Goal: Information Seeking & Learning: Learn about a topic

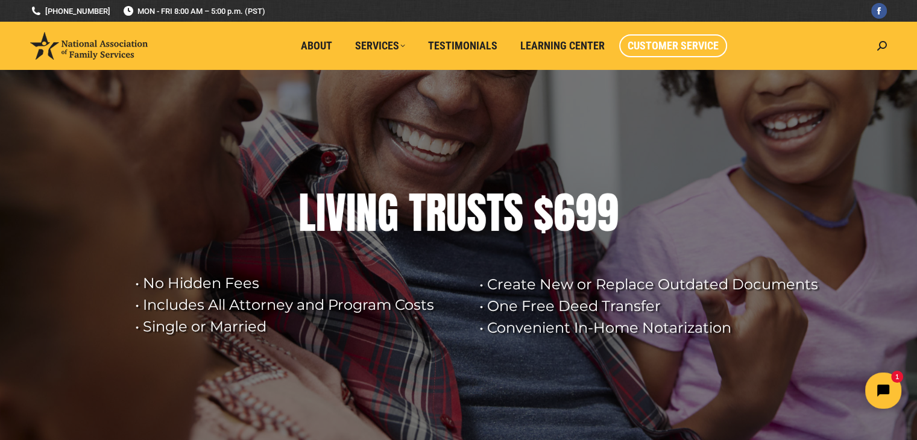
click at [689, 46] on span "Customer Service" at bounding box center [673, 45] width 91 height 13
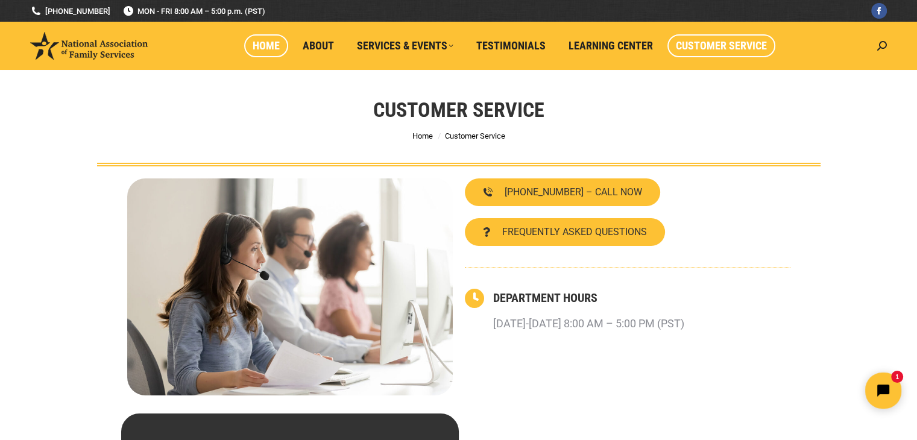
click at [263, 39] on span "Home" at bounding box center [266, 45] width 27 height 13
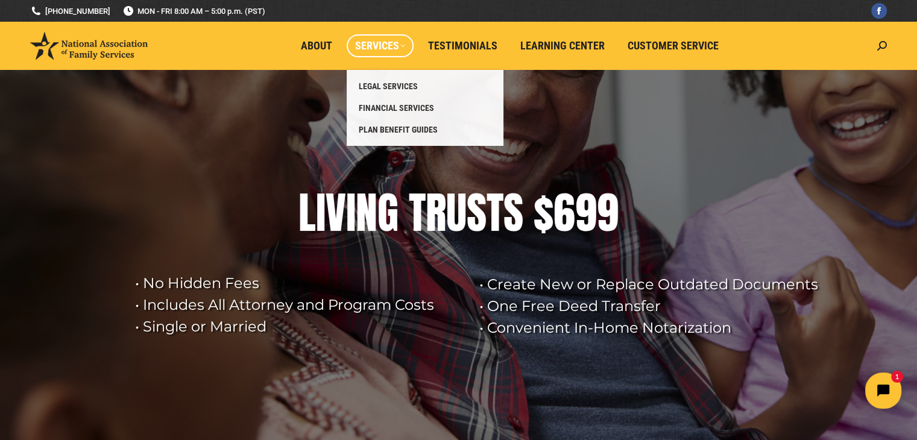
click at [396, 44] on span "Services" at bounding box center [380, 45] width 50 height 13
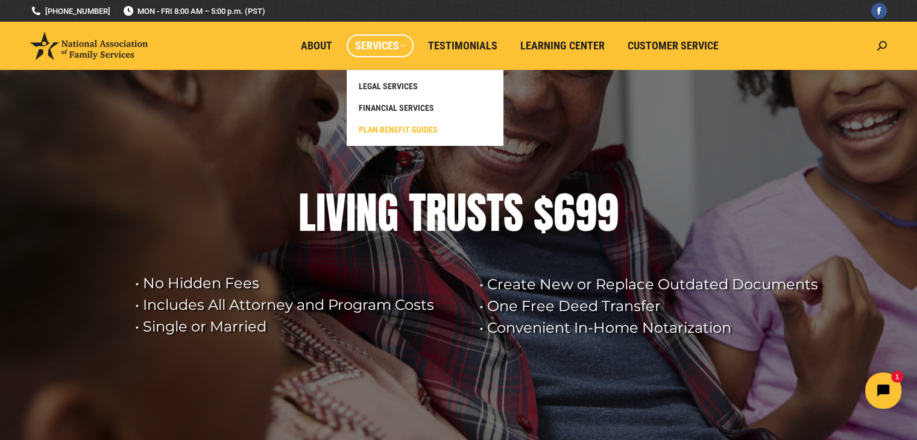
click at [403, 124] on span "PLAN BENEFIT GUIDES" at bounding box center [398, 129] width 79 height 11
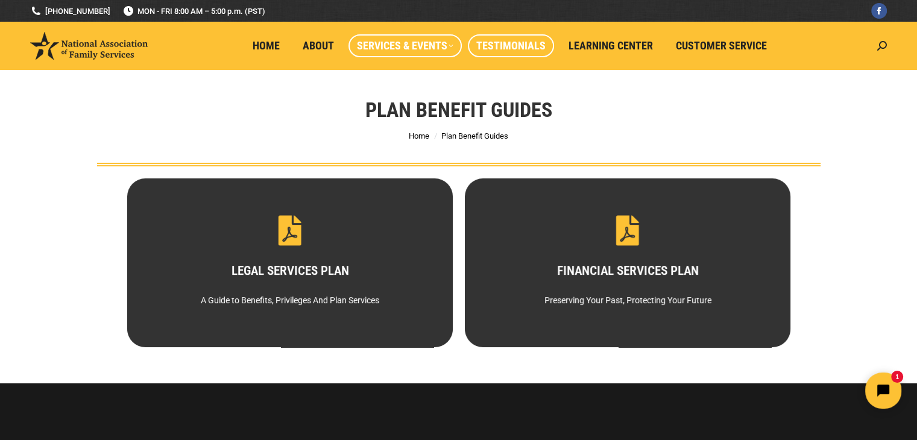
click at [503, 45] on span "Testimonials" at bounding box center [510, 45] width 69 height 13
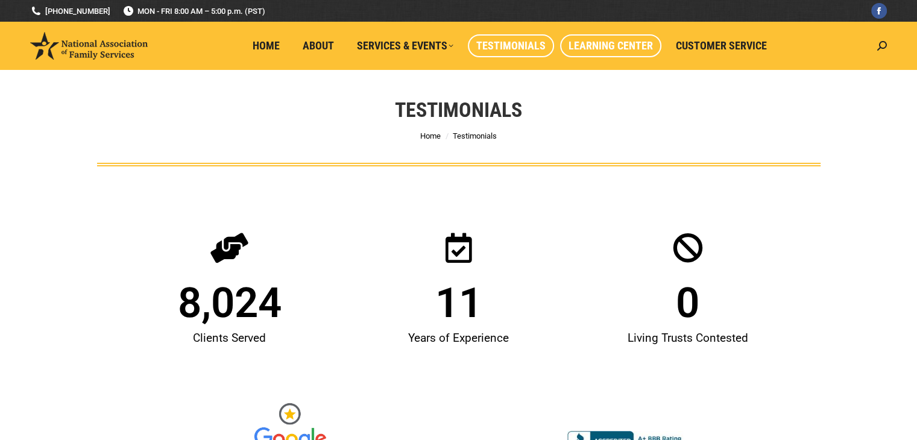
click at [619, 49] on span "Learning Center" at bounding box center [611, 45] width 84 height 13
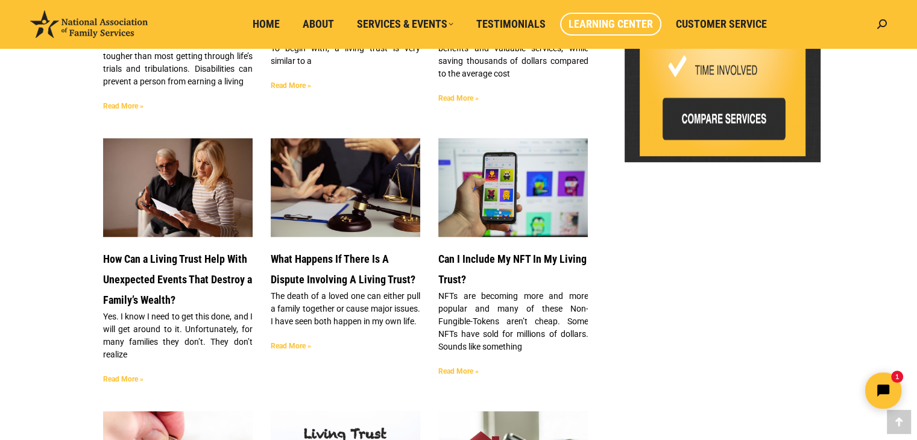
scroll to position [647, 0]
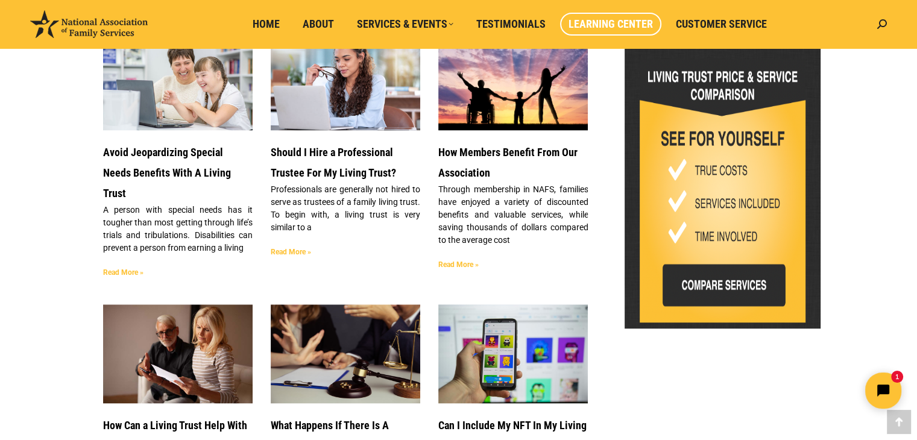
click at [724, 271] on img at bounding box center [723, 191] width 166 height 264
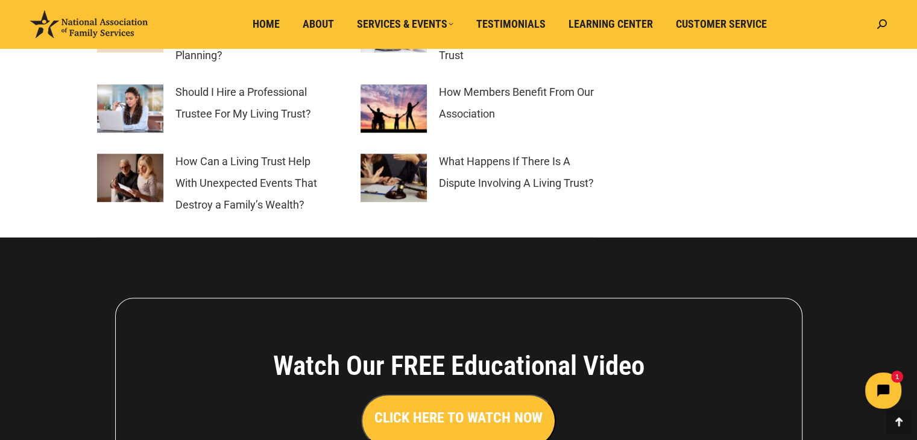
scroll to position [5618, 0]
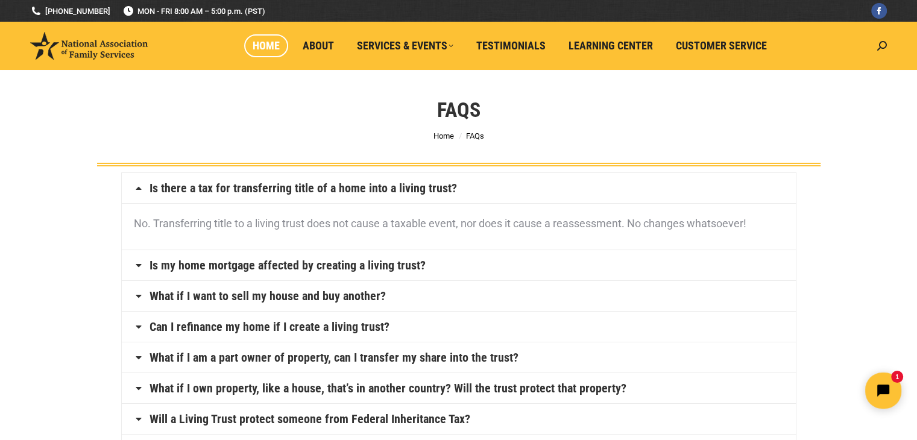
click at [256, 50] on span "Home" at bounding box center [266, 45] width 27 height 13
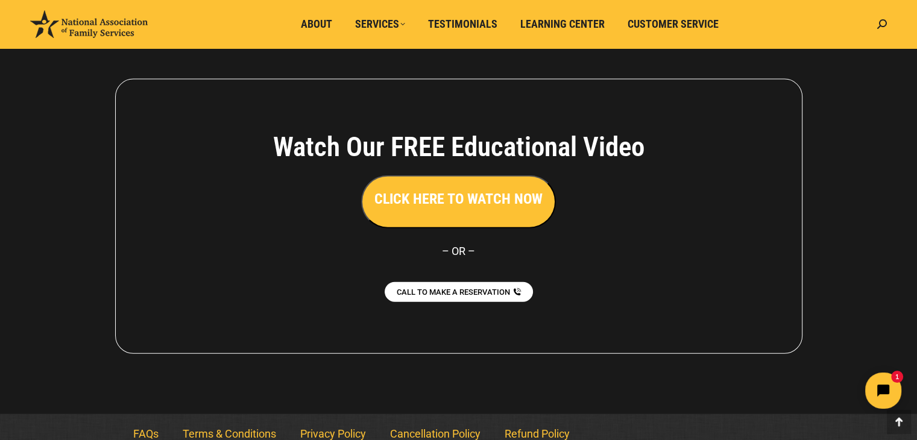
scroll to position [2727, 0]
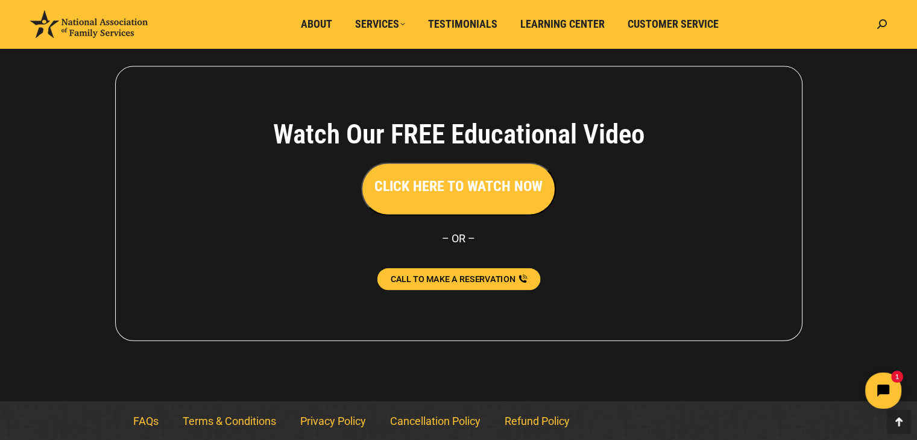
click at [462, 281] on span "CALL TO MAKE A RESERVATION" at bounding box center [452, 279] width 125 height 8
click at [496, 280] on span "CALL TO MAKE A RESERVATION" at bounding box center [452, 279] width 125 height 8
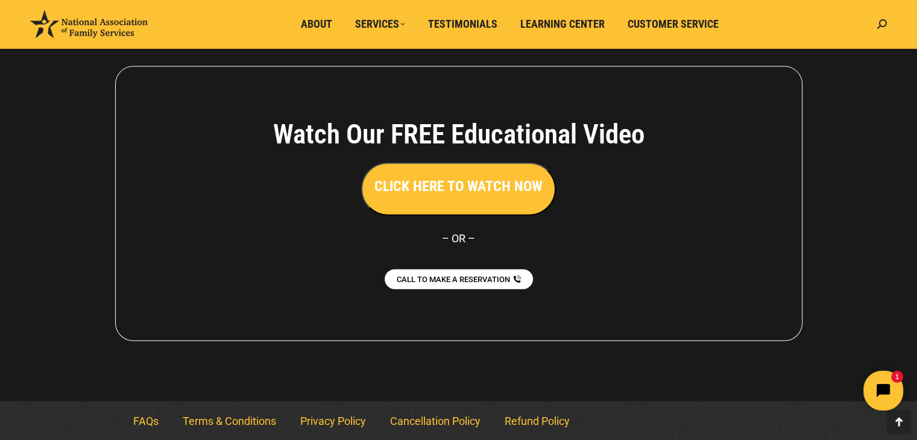
click at [899, 386] on button "Open chat widget" at bounding box center [884, 391] width 40 height 40
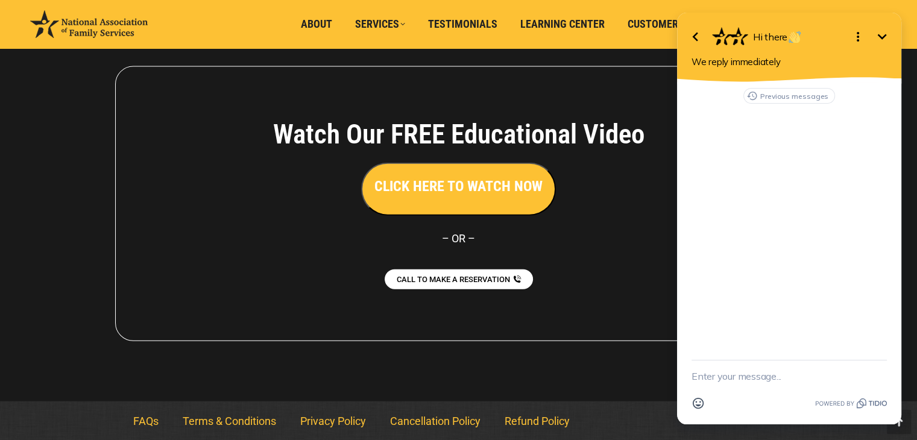
click at [627, 394] on div at bounding box center [458, 204] width 917 height 396
click at [875, 33] on icon "Minimize" at bounding box center [882, 37] width 14 height 14
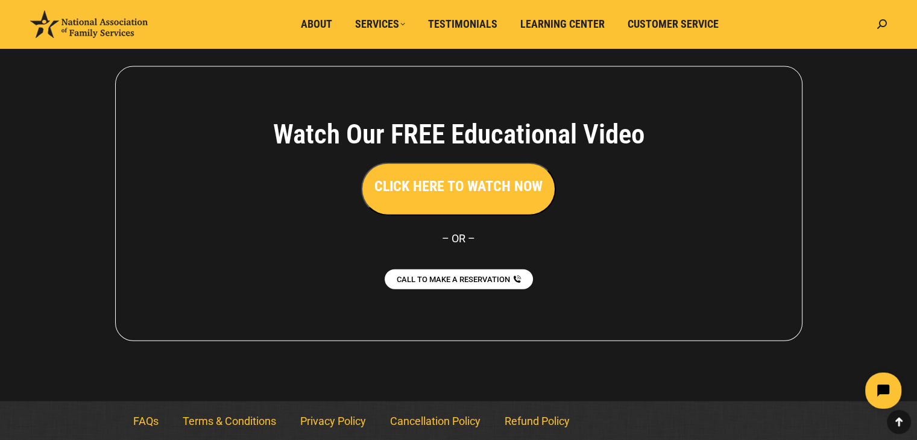
click at [902, 423] on icon at bounding box center [899, 422] width 14 height 14
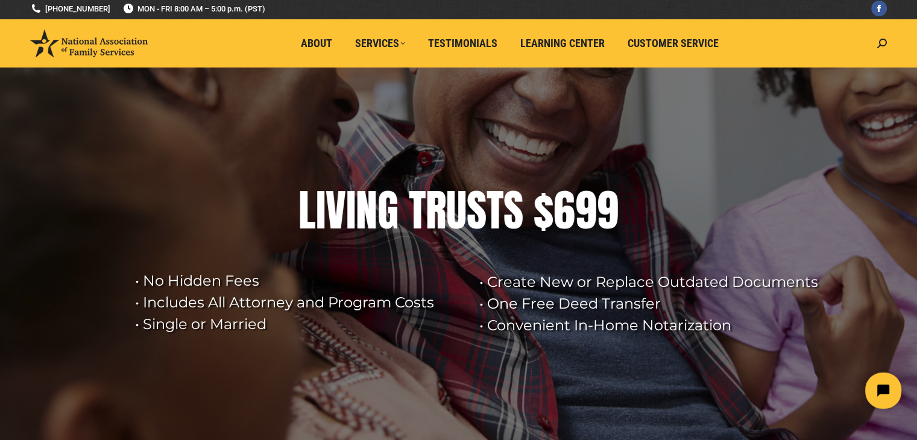
scroll to position [0, 0]
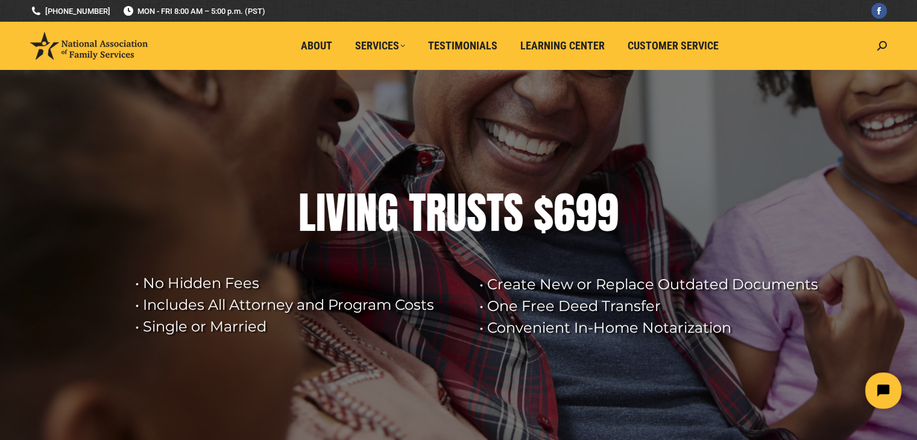
click at [467, 259] on rs-layer at bounding box center [458, 260] width 917 height 380
click at [174, 304] on rs-layer "• No Hidden Fees • Includes All Attorney and Program Costs • Single or Married" at bounding box center [299, 305] width 329 height 65
click at [899, 234] on rs-arrow at bounding box center [899, 248] width 30 height 30
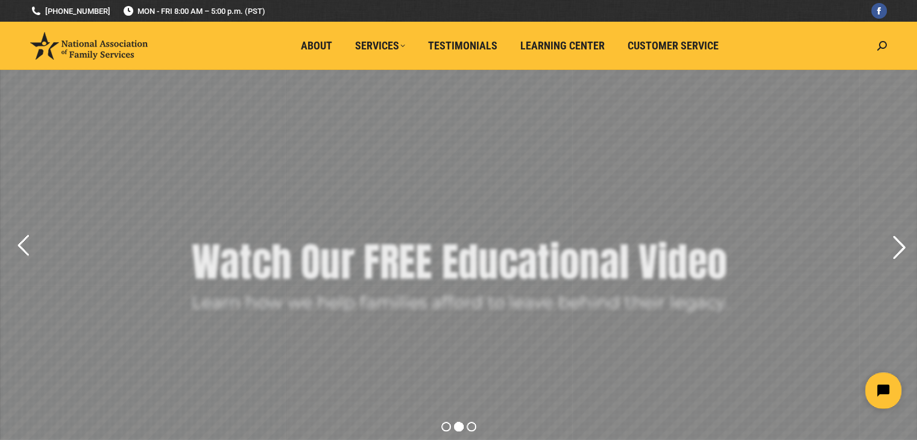
click at [902, 241] on rs-arrow at bounding box center [899, 248] width 30 height 30
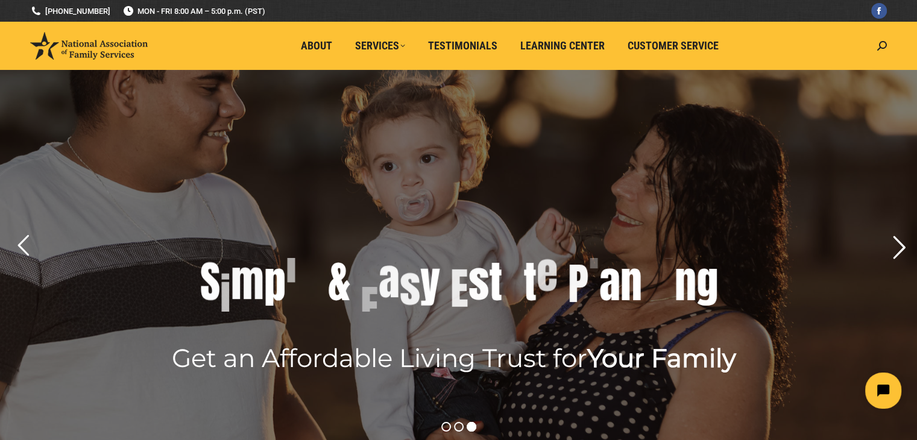
click at [902, 241] on rs-arrow at bounding box center [899, 248] width 30 height 30
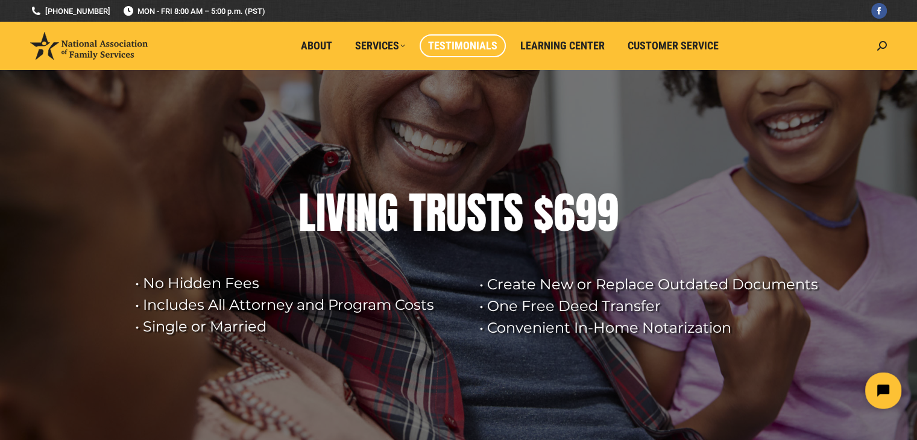
click at [473, 37] on link "Testimonials" at bounding box center [463, 45] width 86 height 23
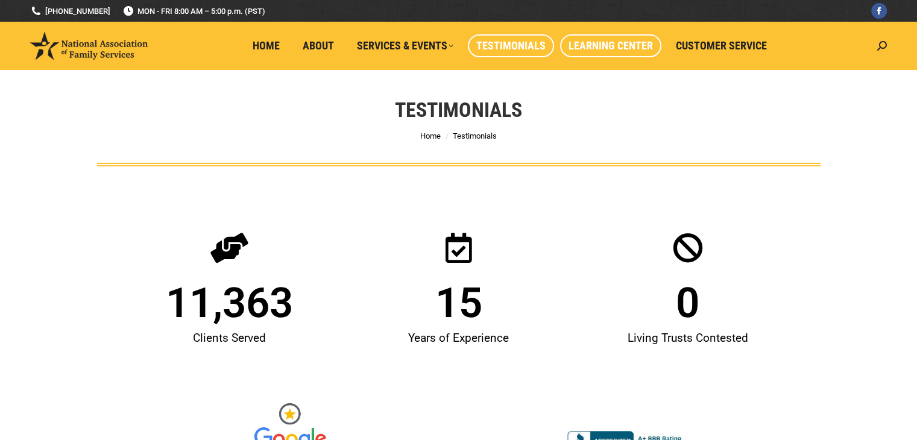
click at [584, 46] on span "Learning Center" at bounding box center [611, 45] width 84 height 13
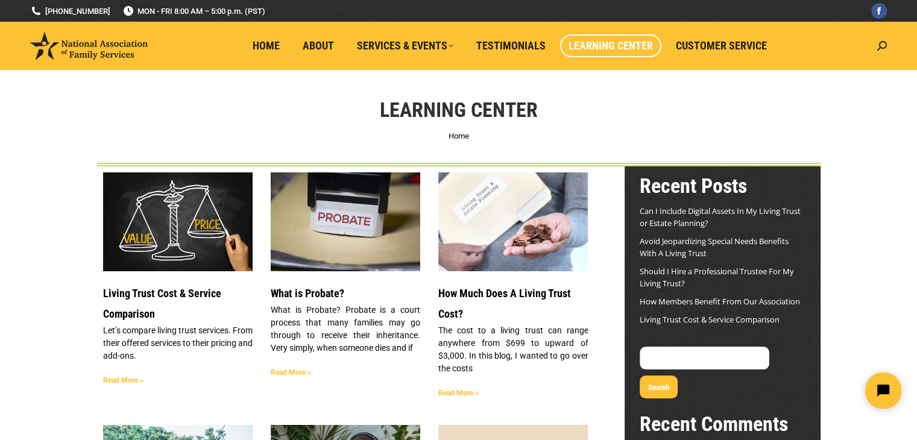
click at [896, 49] on header "National Association of Family Services Simple & Easy Estate Planning Home Abou…" at bounding box center [458, 46] width 917 height 48
click at [890, 44] on header "National Association of Family Services Simple & Easy Estate Planning Home Abou…" at bounding box center [458, 46] width 917 height 48
click at [882, 49] on icon at bounding box center [882, 46] width 10 height 10
click at [811, 72] on input "Search" at bounding box center [827, 73] width 121 height 21
type input "sign up"
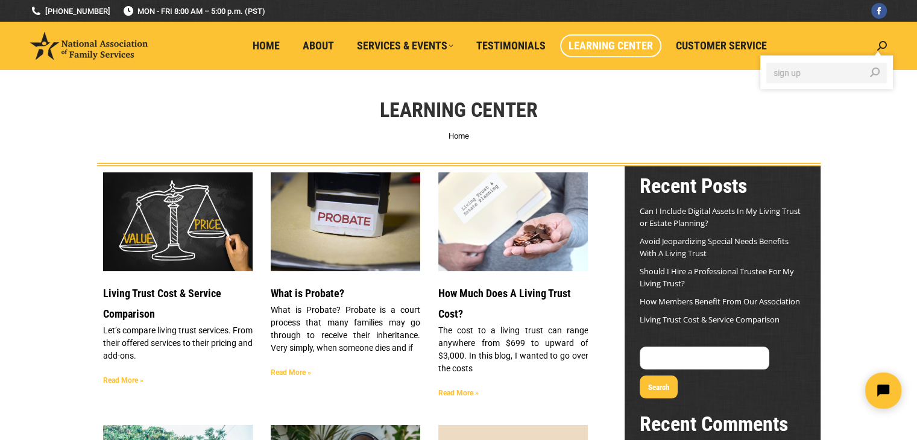
click input "Go!" at bounding box center [0, 0] width 0 height 0
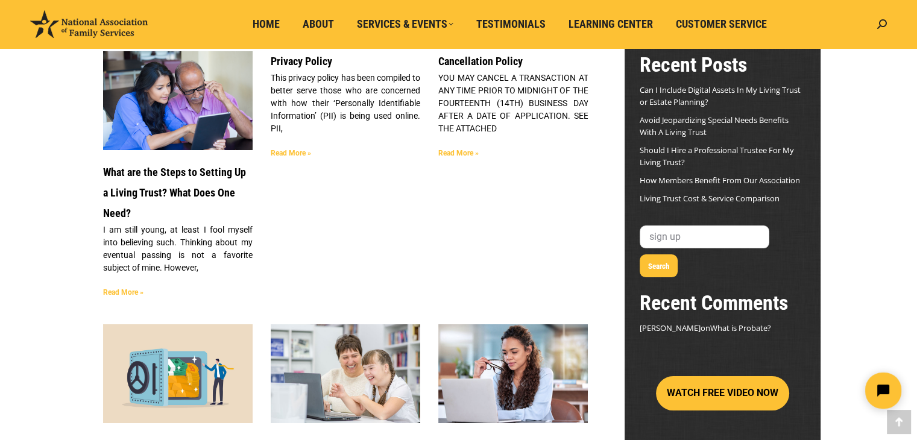
scroll to position [121, 0]
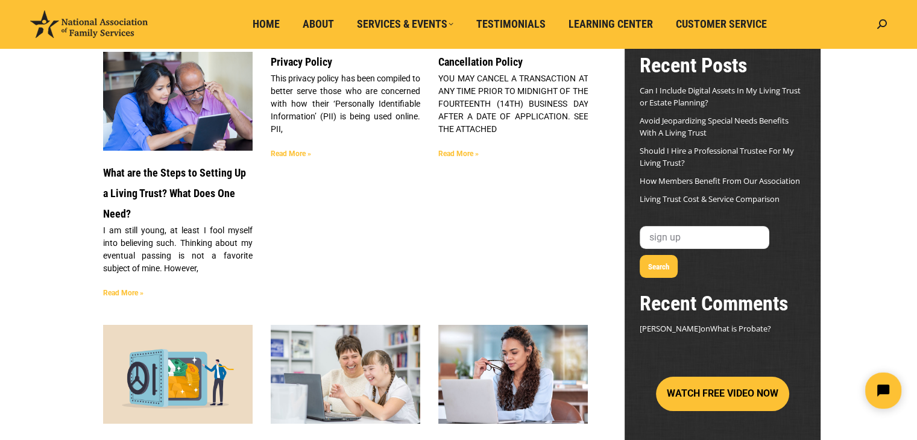
click at [115, 289] on link "Read More »" at bounding box center [123, 293] width 40 height 8
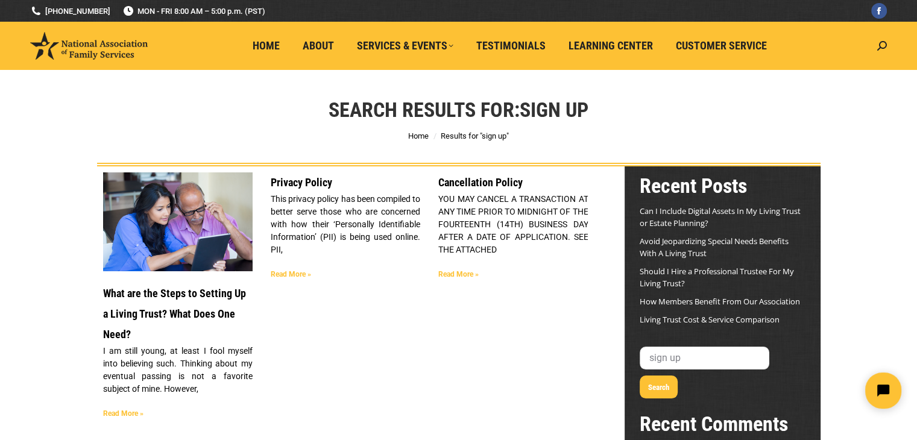
click at [77, 49] on img at bounding box center [89, 46] width 118 height 28
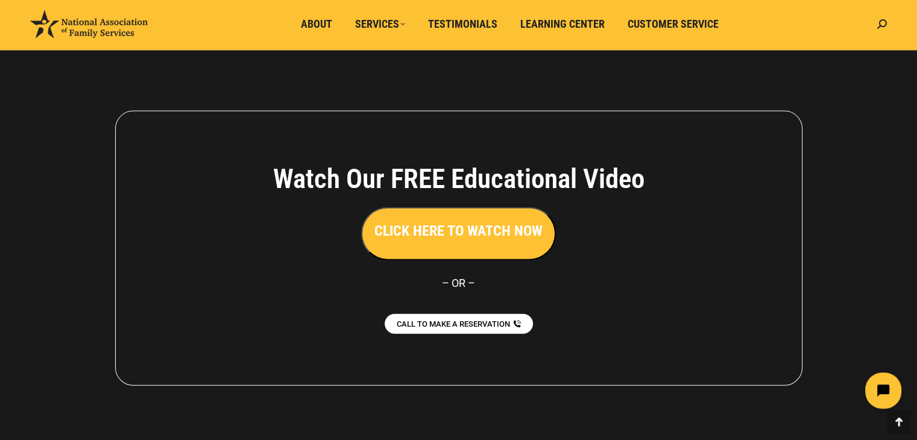
scroll to position [2727, 0]
